Goal: Information Seeking & Learning: Understand process/instructions

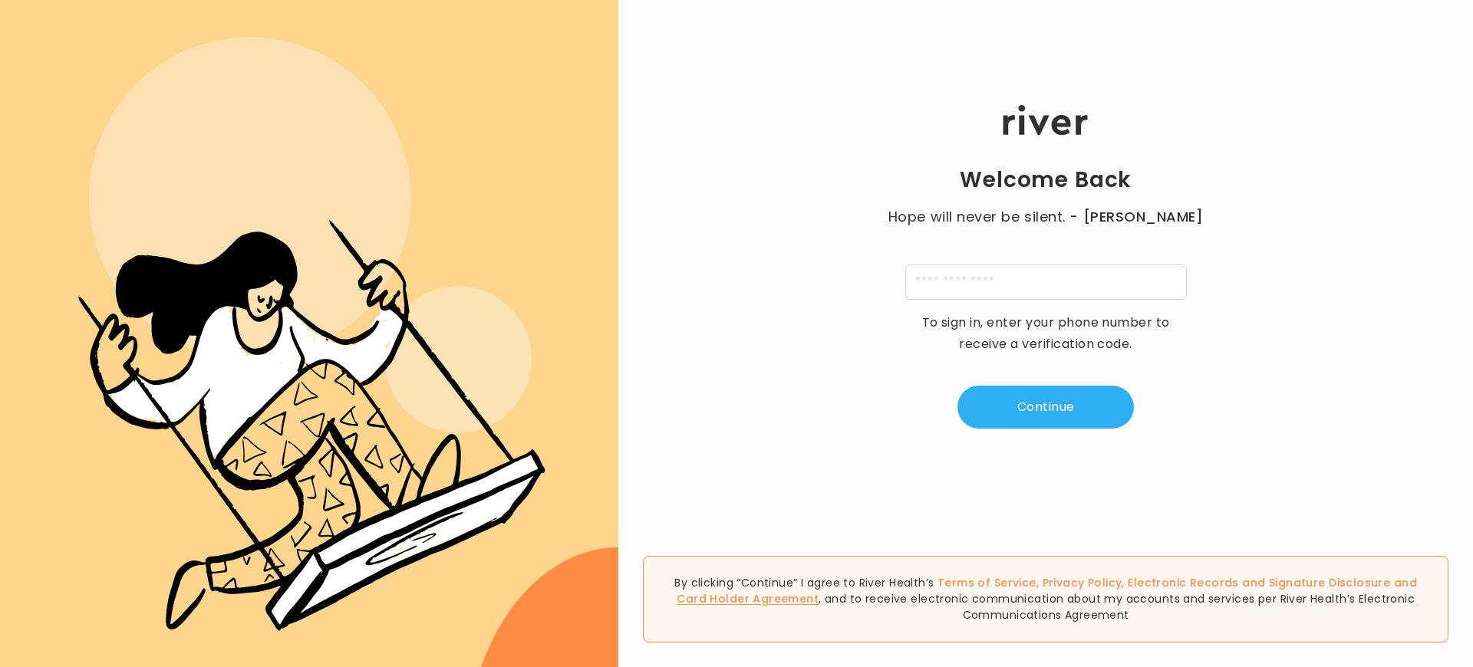
click at [819, 592] on link "Card Holder Agreement" at bounding box center [748, 599] width 142 height 15
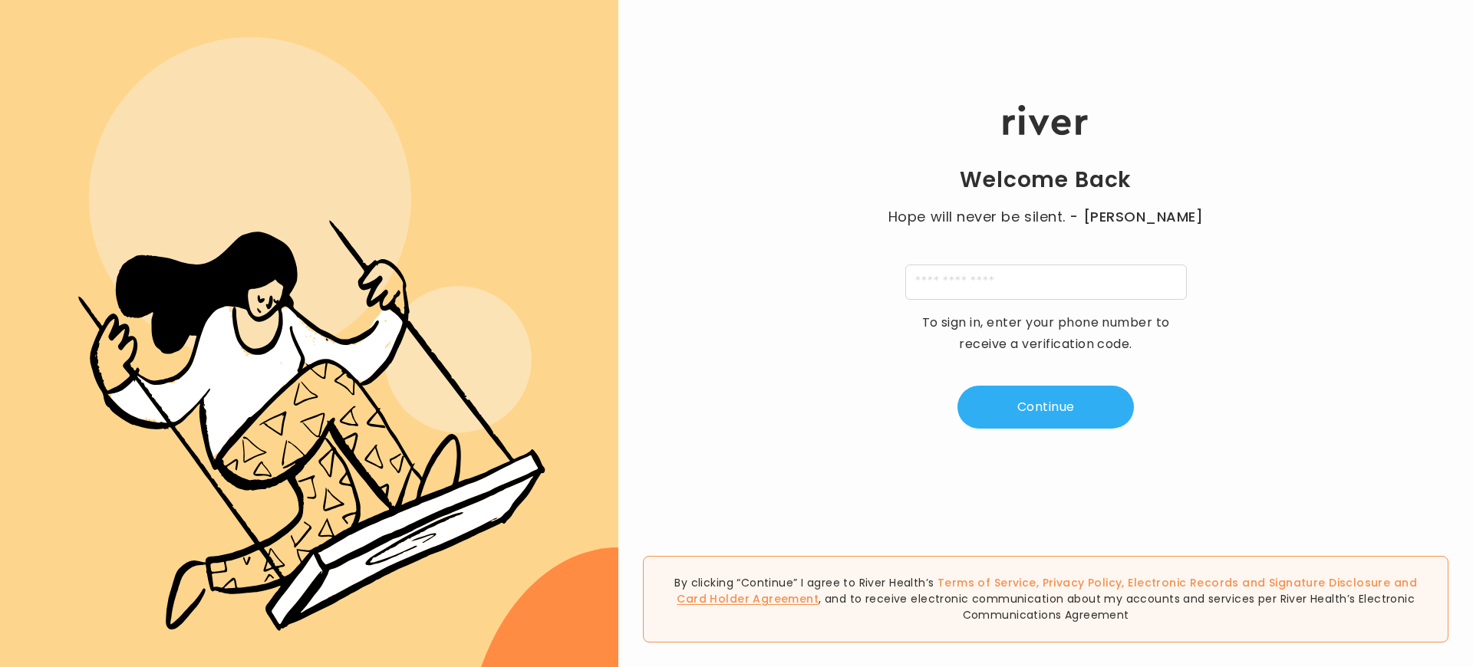
click at [819, 592] on link "Card Holder Agreement" at bounding box center [748, 599] width 142 height 15
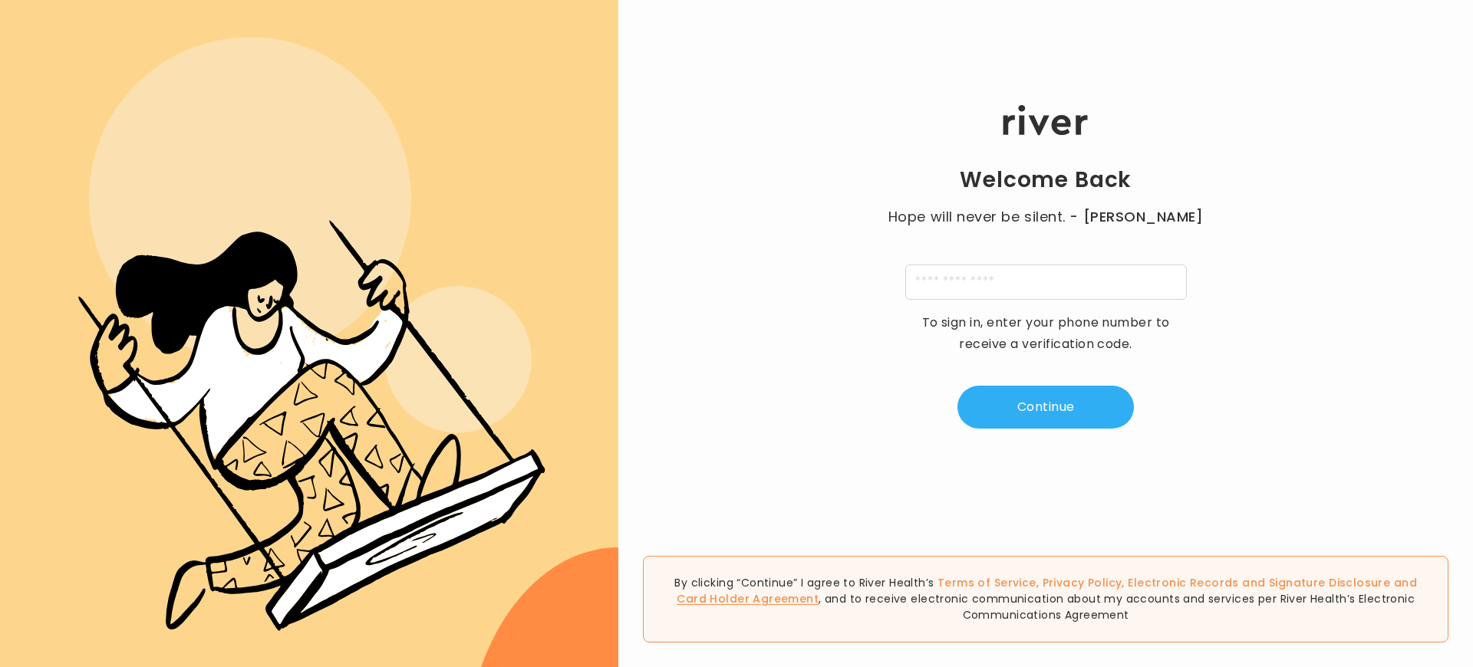
click at [819, 592] on link "Card Holder Agreement" at bounding box center [748, 599] width 142 height 15
